Goal: Task Accomplishment & Management: Use online tool/utility

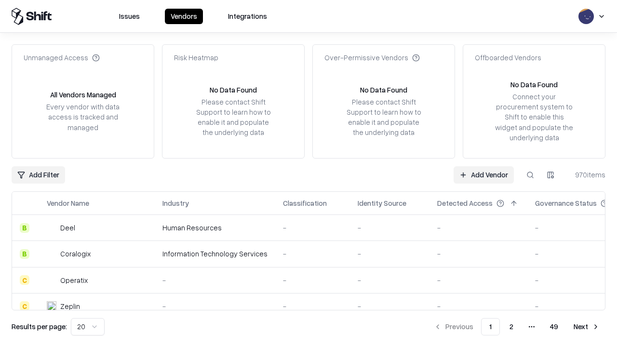
click at [483, 175] on link "Add Vendor" at bounding box center [484, 174] width 60 height 17
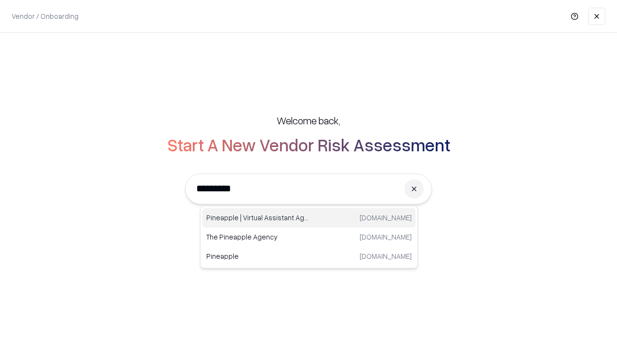
click at [309, 218] on div "Pineapple | Virtual Assistant Agency [DOMAIN_NAME]" at bounding box center [308, 217] width 213 height 19
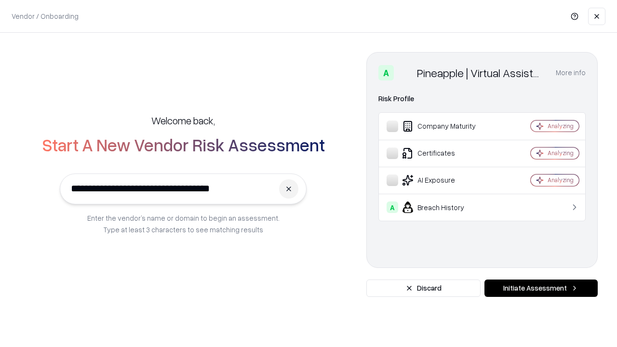
type input "**********"
click at [541, 288] on button "Initiate Assessment" at bounding box center [540, 288] width 113 height 17
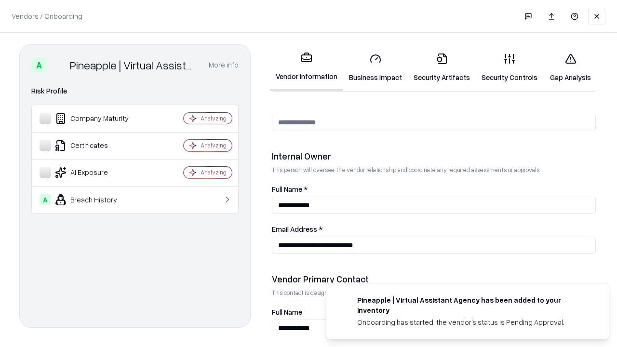
scroll to position [499, 0]
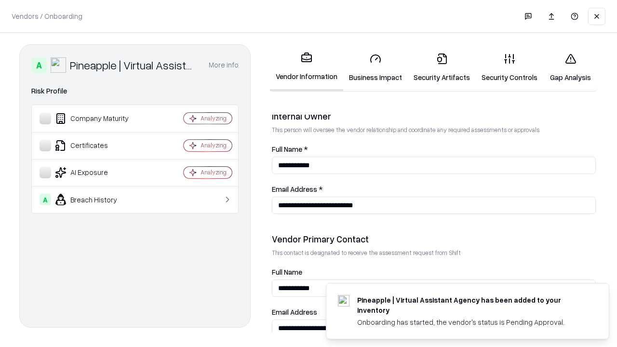
click at [442, 67] on link "Security Artifacts" at bounding box center [442, 67] width 68 height 45
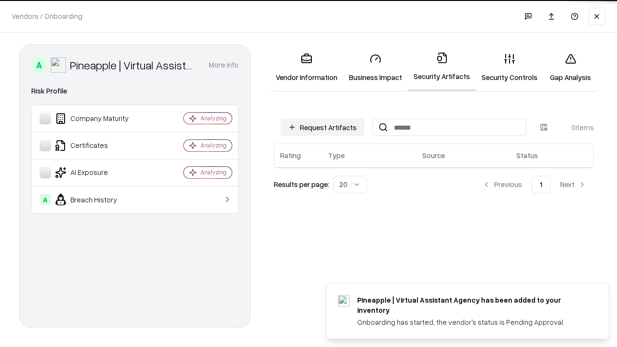
click at [322, 127] on button "Request Artifacts" at bounding box center [323, 127] width 84 height 17
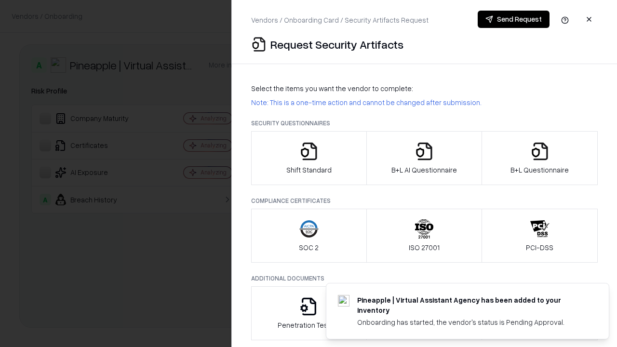
click at [539, 158] on icon "button" at bounding box center [539, 151] width 19 height 19
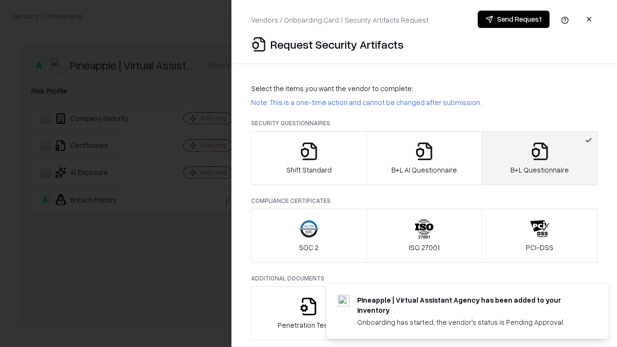
click at [424, 158] on icon "button" at bounding box center [424, 151] width 19 height 19
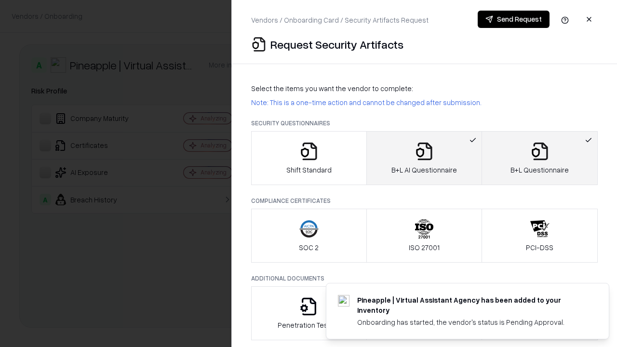
click at [513, 19] on button "Send Request" at bounding box center [514, 19] width 72 height 17
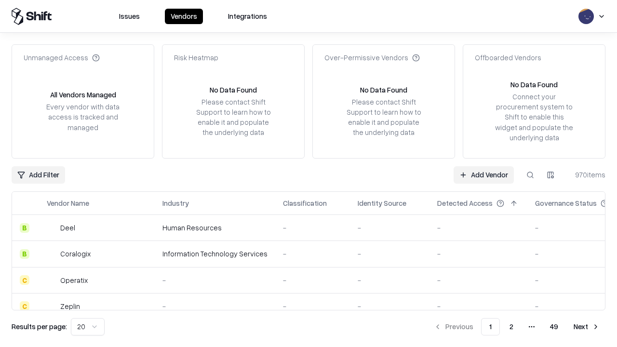
click at [530, 175] on button at bounding box center [530, 174] width 17 height 17
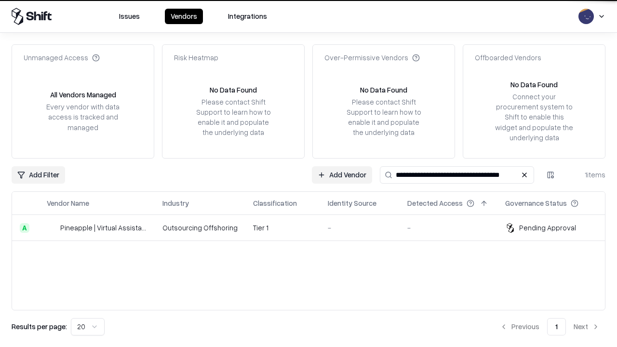
type input "**********"
click at [314, 228] on td "Tier 1" at bounding box center [282, 228] width 75 height 26
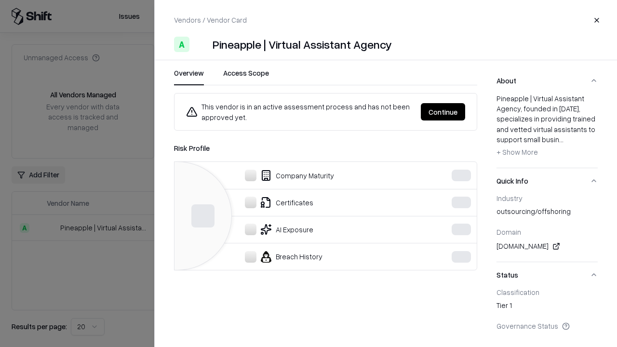
click at [443, 112] on button "Continue" at bounding box center [443, 111] width 44 height 17
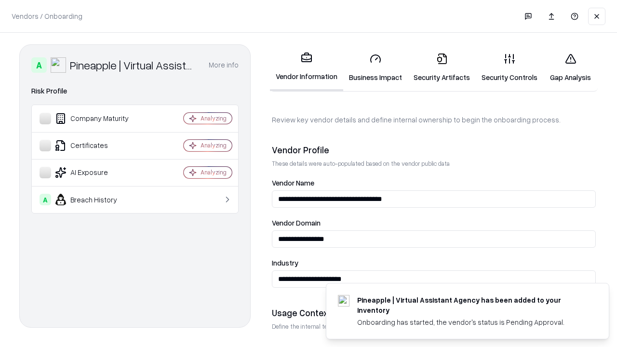
click at [442, 67] on link "Security Artifacts" at bounding box center [442, 67] width 68 height 45
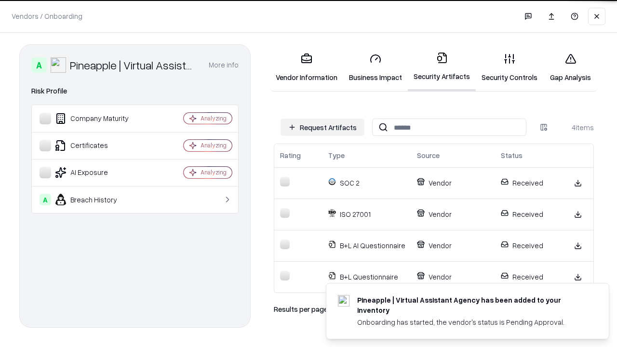
click at [570, 67] on link "Gap Analysis" at bounding box center [570, 67] width 54 height 45
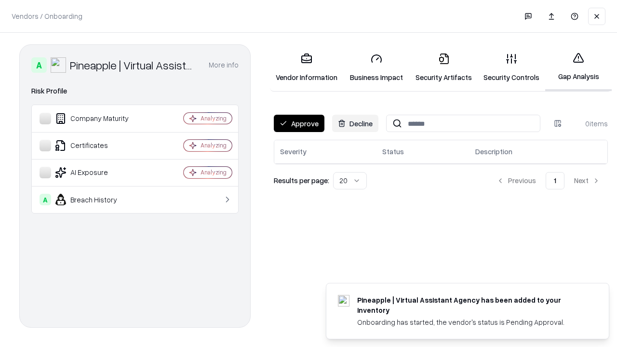
click at [299, 123] on button "Approve" at bounding box center [299, 123] width 51 height 17
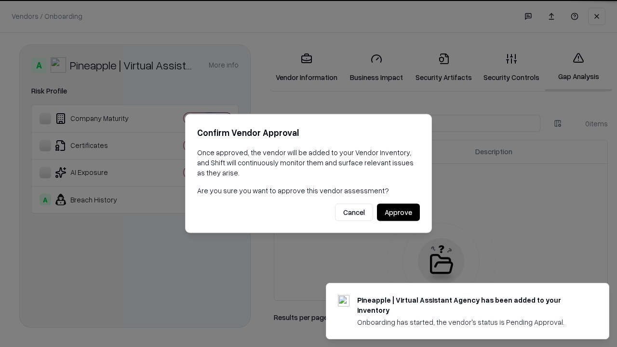
click at [398, 212] on button "Approve" at bounding box center [398, 212] width 43 height 17
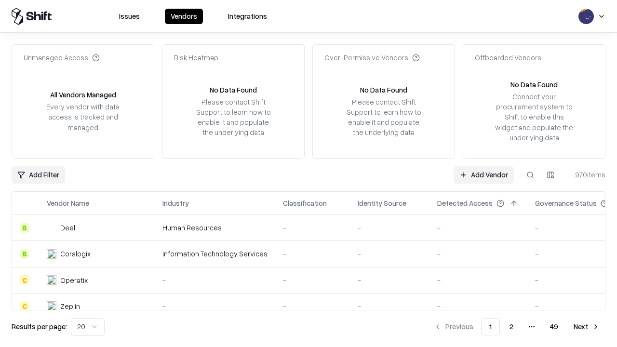
type input "**********"
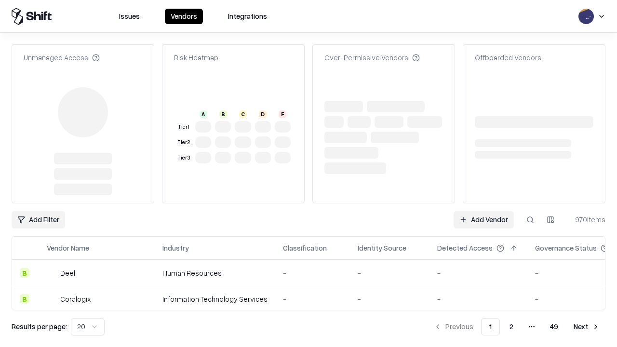
click at [483, 220] on link "Add Vendor" at bounding box center [484, 219] width 60 height 17
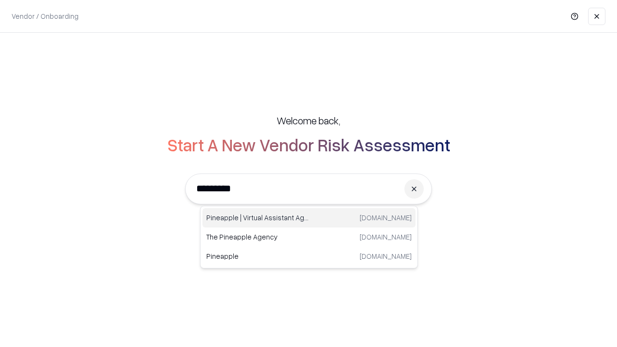
click at [309, 218] on div "Pineapple | Virtual Assistant Agency [DOMAIN_NAME]" at bounding box center [308, 217] width 213 height 19
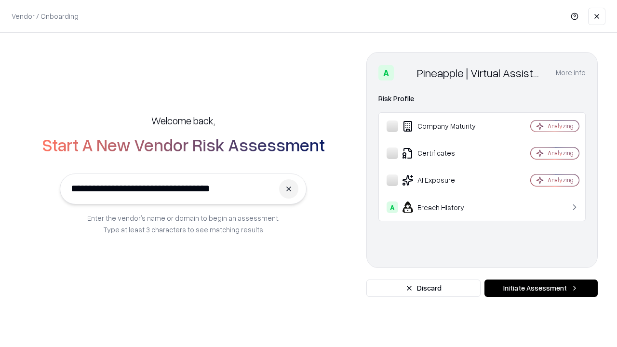
type input "**********"
click at [541, 288] on button "Initiate Assessment" at bounding box center [540, 288] width 113 height 17
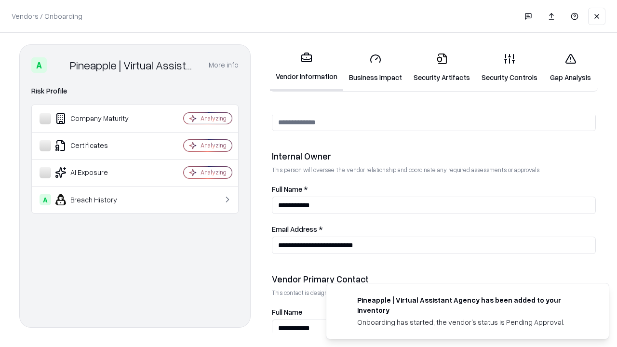
scroll to position [499, 0]
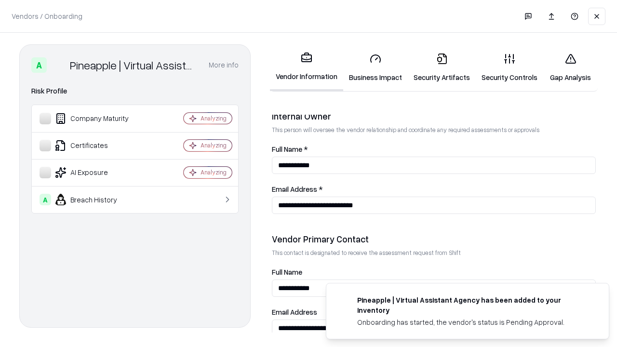
click at [570, 67] on link "Gap Analysis" at bounding box center [570, 67] width 54 height 45
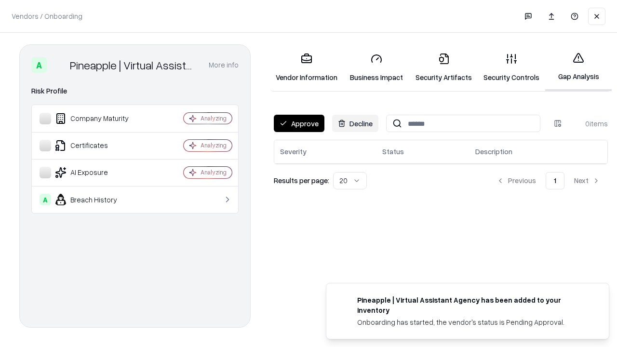
click at [299, 123] on button "Approve" at bounding box center [299, 123] width 51 height 17
